Goal: Transaction & Acquisition: Purchase product/service

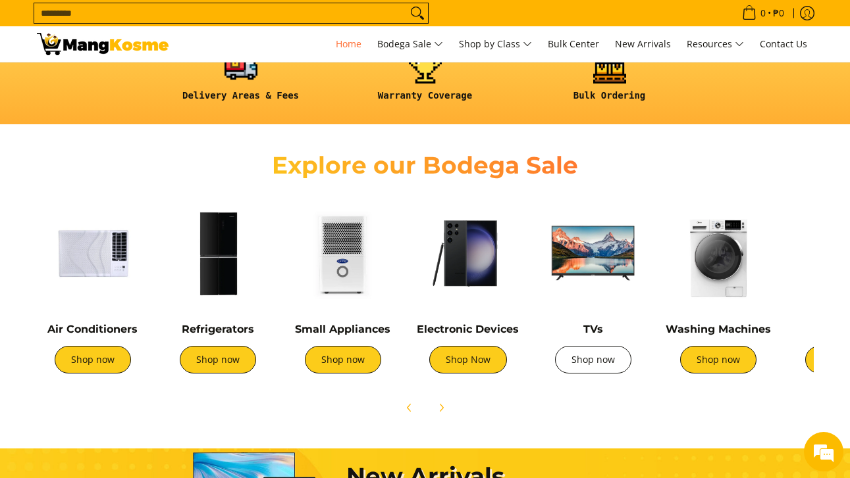
click at [586, 358] on link "Shop now" at bounding box center [593, 360] width 76 height 28
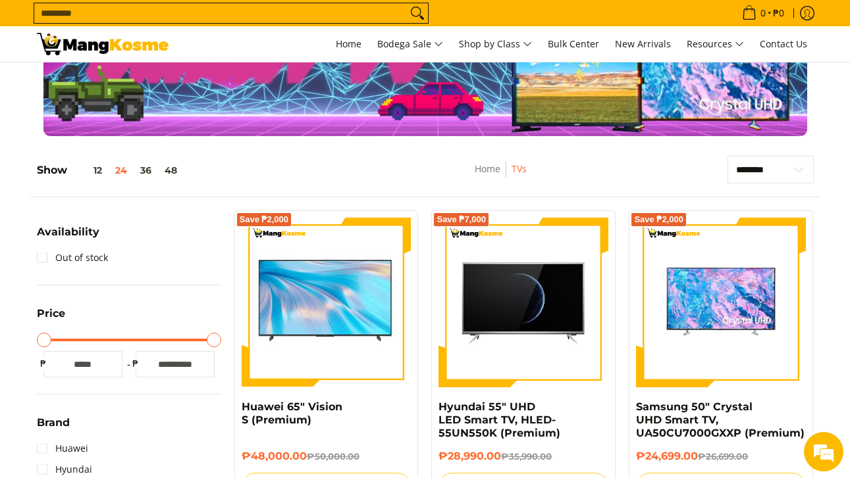
scroll to position [90, 0]
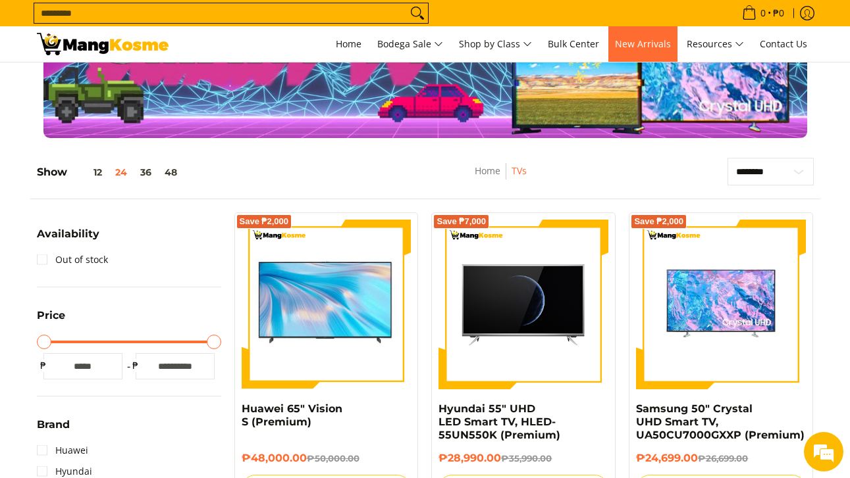
click at [648, 40] on span "New Arrivals" at bounding box center [643, 44] width 56 height 13
